Goal: Task Accomplishment & Management: Use online tool/utility

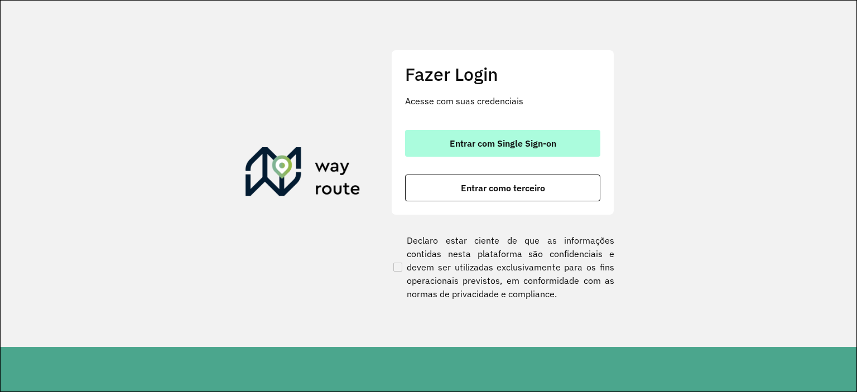
click at [441, 145] on button "Entrar com Single Sign-on" at bounding box center [502, 143] width 195 height 27
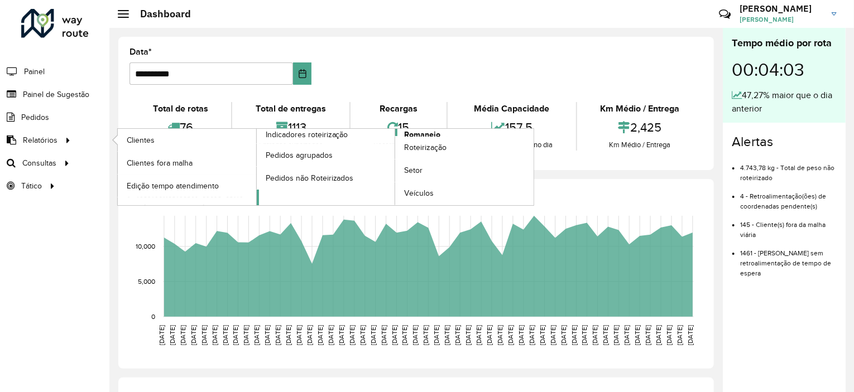
click at [416, 133] on span "Romaneio" at bounding box center [422, 135] width 36 height 12
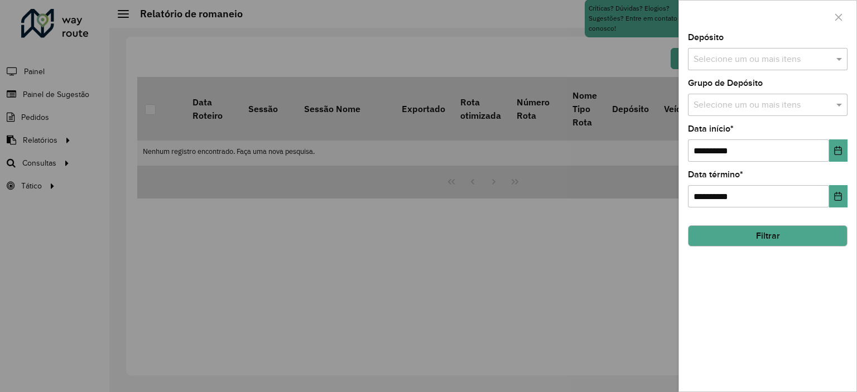
click at [698, 57] on input "text" at bounding box center [762, 59] width 143 height 13
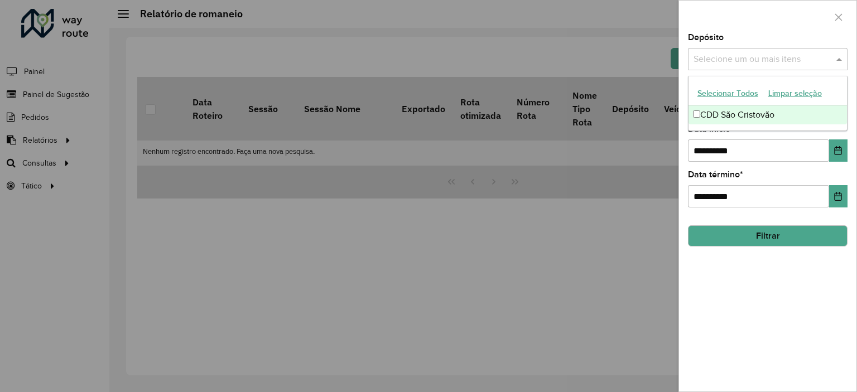
click at [704, 108] on div "CDD São Cristovão" at bounding box center [768, 114] width 158 height 19
click at [607, 57] on div at bounding box center [428, 196] width 857 height 392
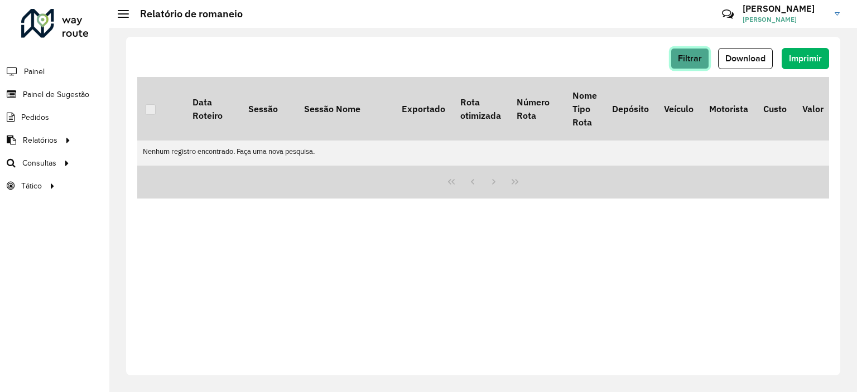
click at [681, 60] on span "Filtrar" at bounding box center [690, 58] width 24 height 9
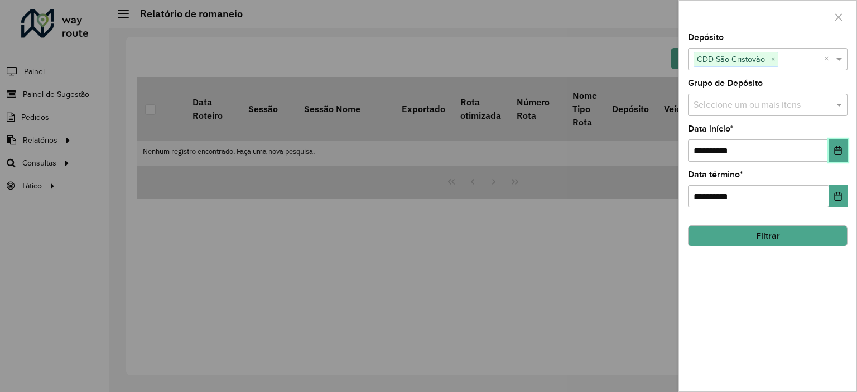
click at [835, 150] on icon "Choose Date" at bounding box center [838, 150] width 7 height 9
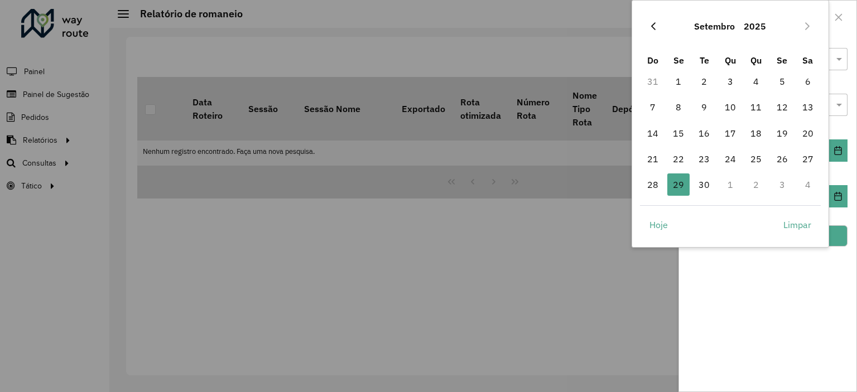
click at [652, 24] on icon "Previous Month" at bounding box center [653, 26] width 9 height 9
click at [804, 26] on icon "Next Month" at bounding box center [807, 26] width 9 height 9
click at [704, 87] on span "1" at bounding box center [704, 81] width 22 height 22
type input "**********"
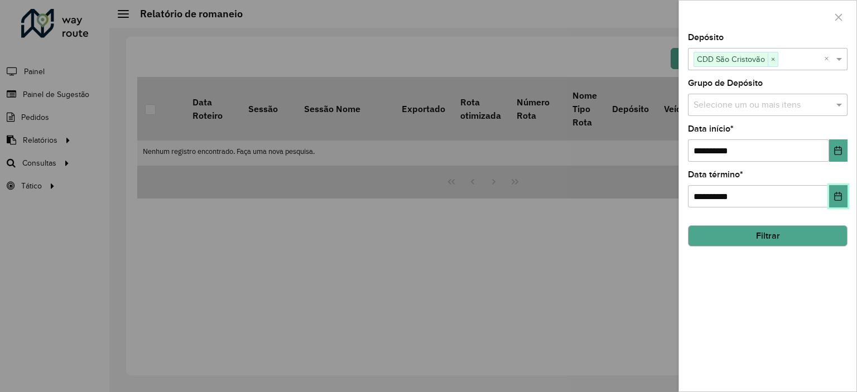
click at [843, 200] on button "Choose Date" at bounding box center [838, 196] width 18 height 22
click at [794, 272] on div "**********" at bounding box center [767, 212] width 177 height 358
click at [813, 234] on button "Filtrar" at bounding box center [768, 235] width 160 height 21
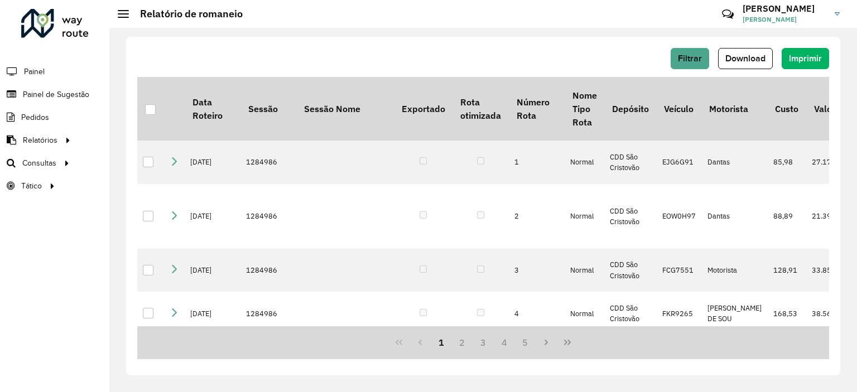
click at [585, 16] on div "Críticas? Dúvidas? Elogios? Sugestões? Entre em contato conosco!" at bounding box center [647, 18] width 124 height 38
click at [748, 54] on span "Download" at bounding box center [746, 58] width 40 height 9
click at [694, 60] on span "Filtrar" at bounding box center [690, 58] width 24 height 9
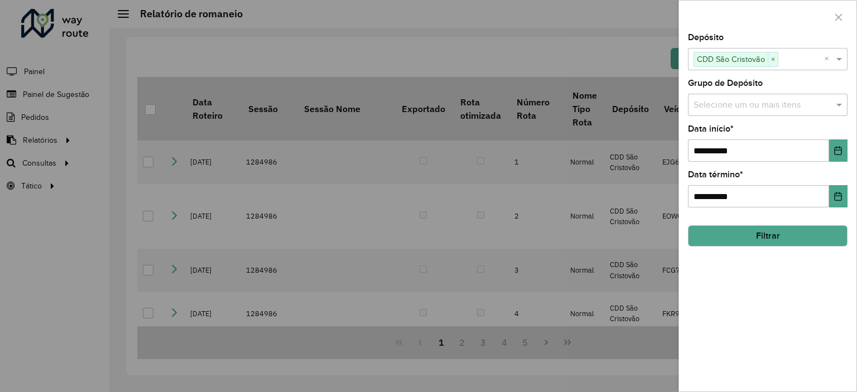
click at [628, 69] on div at bounding box center [428, 196] width 857 height 392
